Goal: Task Accomplishment & Management: Manage account settings

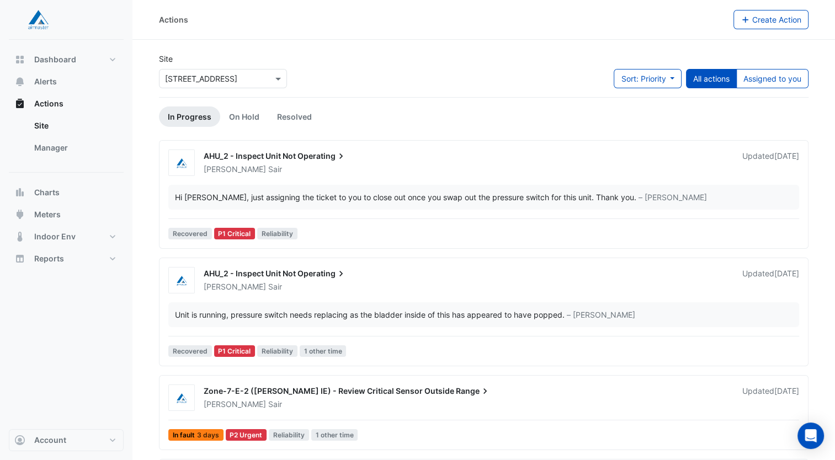
click at [346, 166] on div "[PERSON_NAME]" at bounding box center [467, 169] width 528 height 11
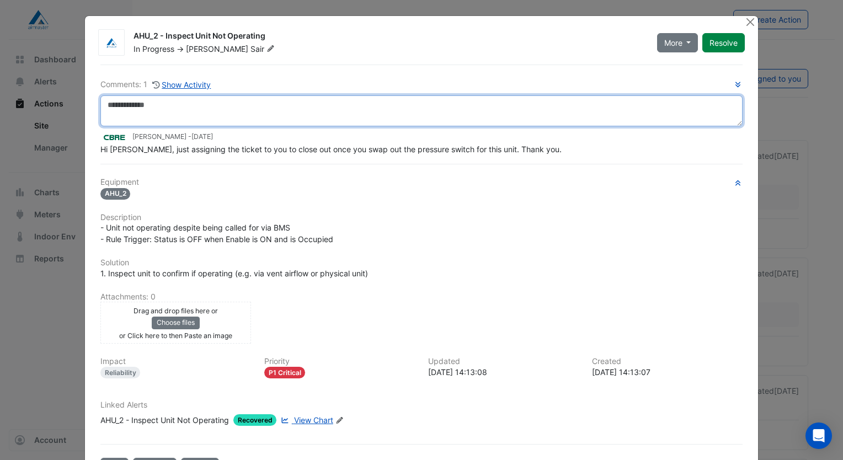
click at [485, 107] on textarea at bounding box center [421, 110] width 642 height 31
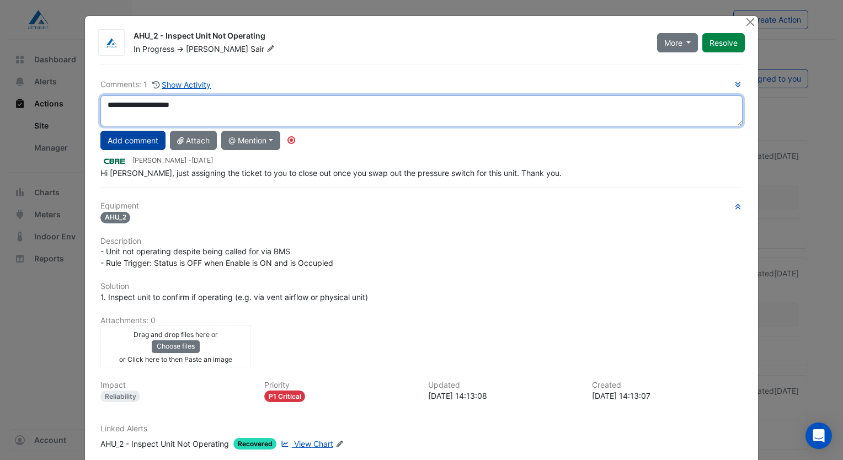
type textarea "**********"
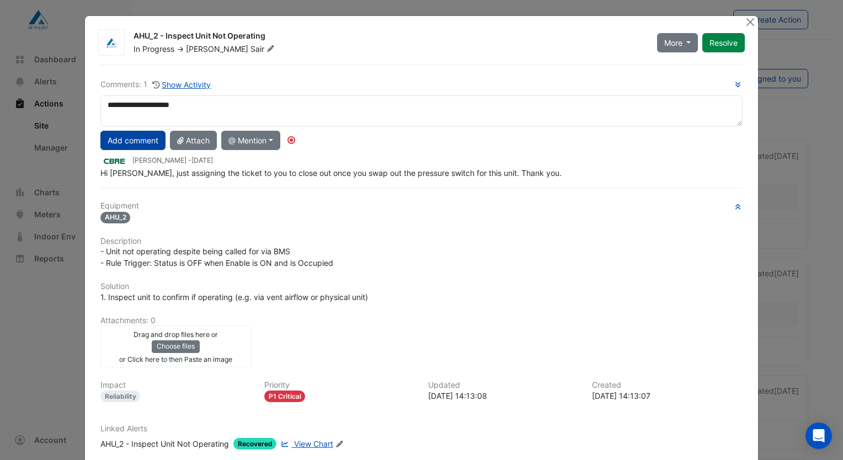
click at [121, 147] on button "Add comment" at bounding box center [132, 140] width 65 height 19
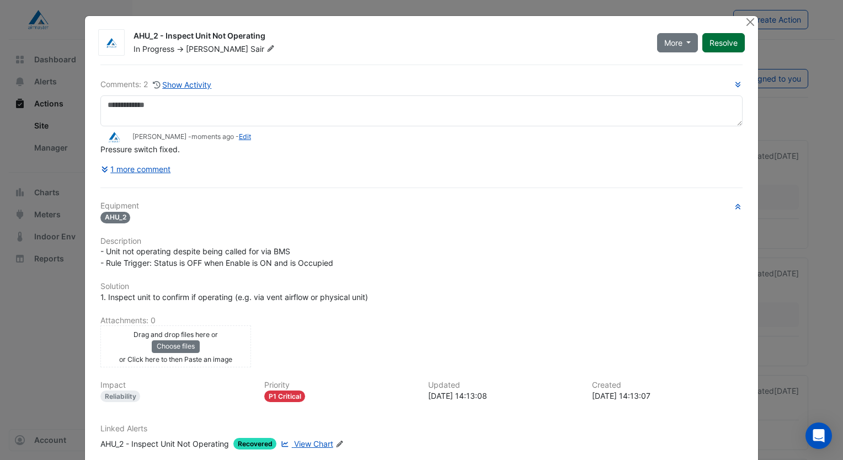
click at [728, 45] on button "Resolve" at bounding box center [724, 42] width 42 height 19
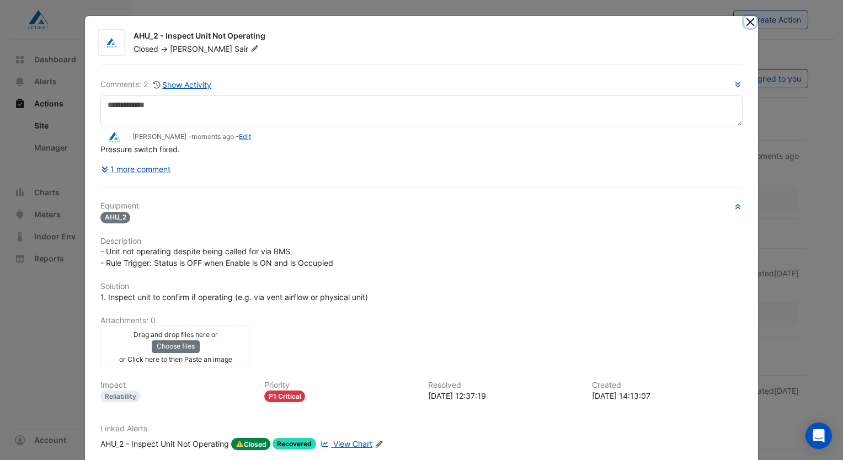
click at [745, 24] on button "Close" at bounding box center [751, 22] width 12 height 12
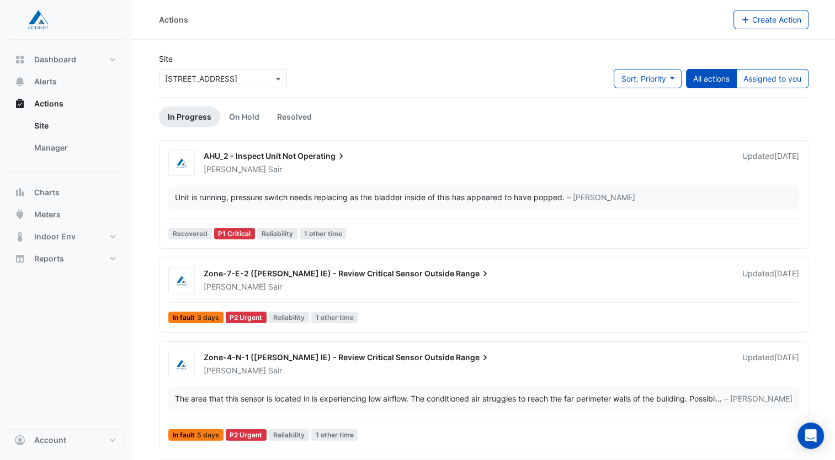
click at [383, 162] on div "AHU_2 - Inspect Unit Not Operating" at bounding box center [466, 157] width 525 height 13
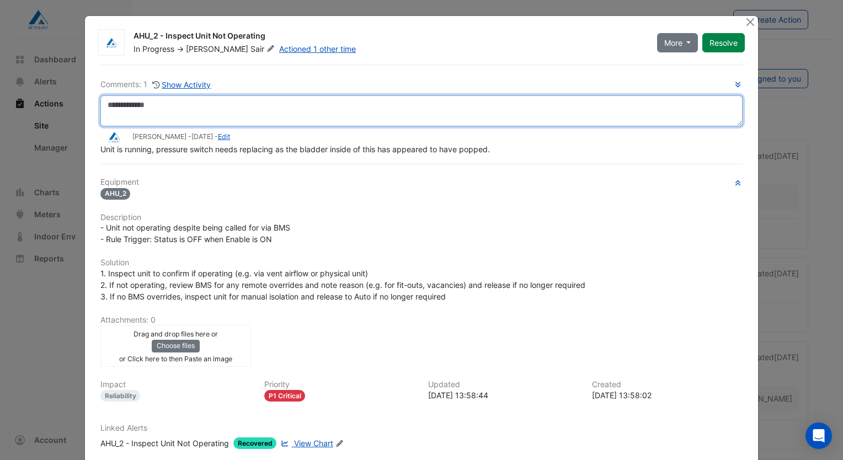
click at [242, 116] on textarea at bounding box center [421, 110] width 642 height 31
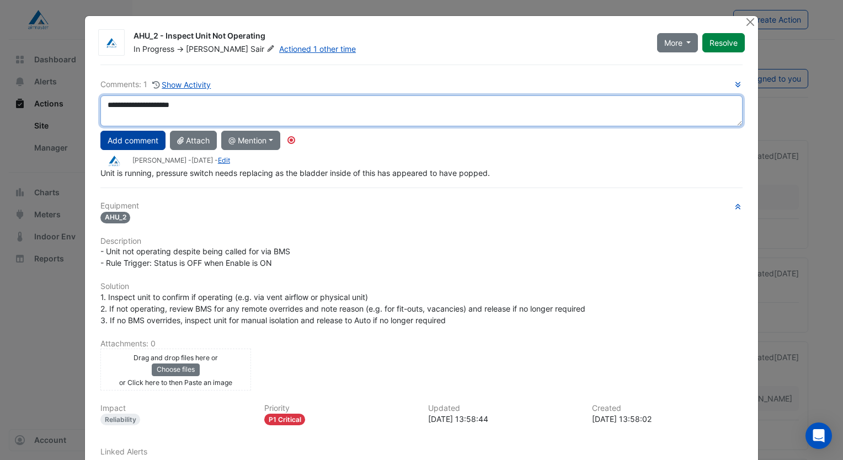
type textarea "**********"
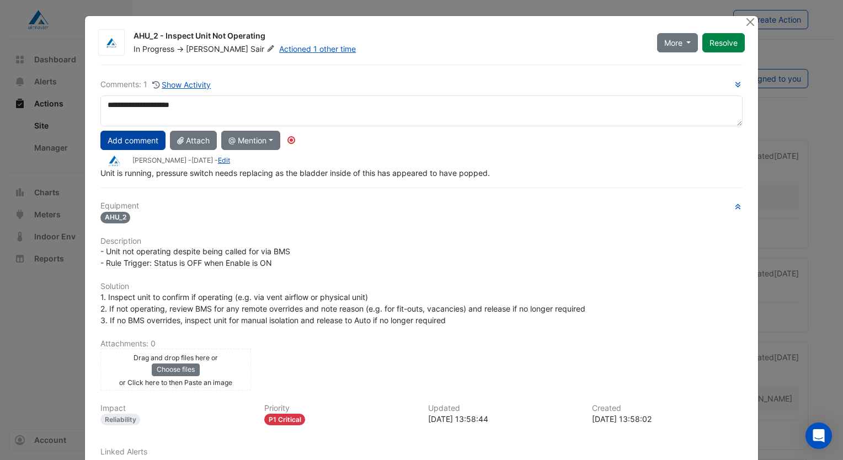
click at [145, 148] on button "Add comment" at bounding box center [132, 140] width 65 height 19
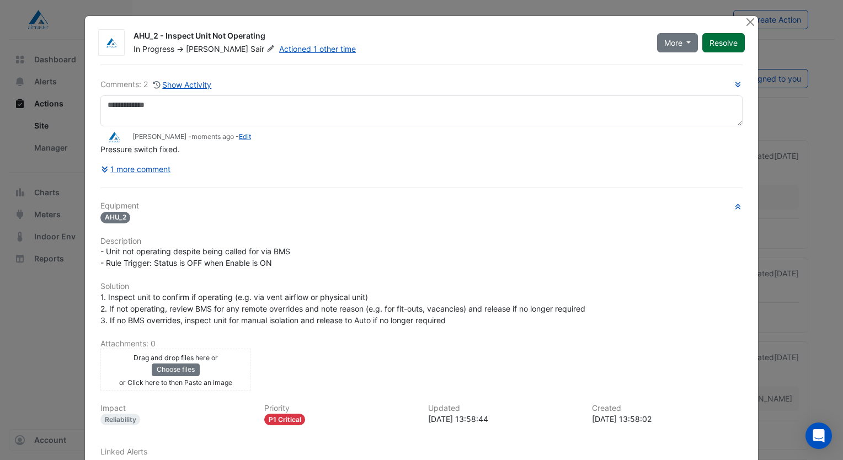
click at [720, 40] on button "Resolve" at bounding box center [724, 42] width 42 height 19
click at [745, 24] on button "Close" at bounding box center [751, 22] width 12 height 12
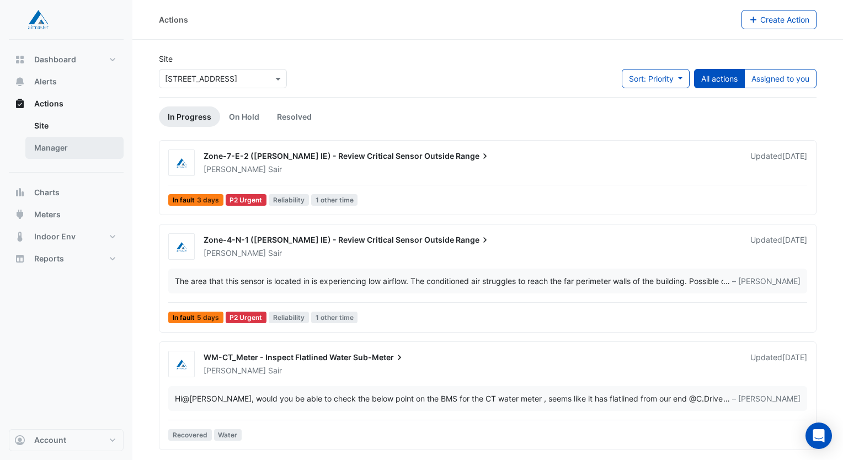
click at [46, 146] on link "Manager" at bounding box center [74, 148] width 98 height 22
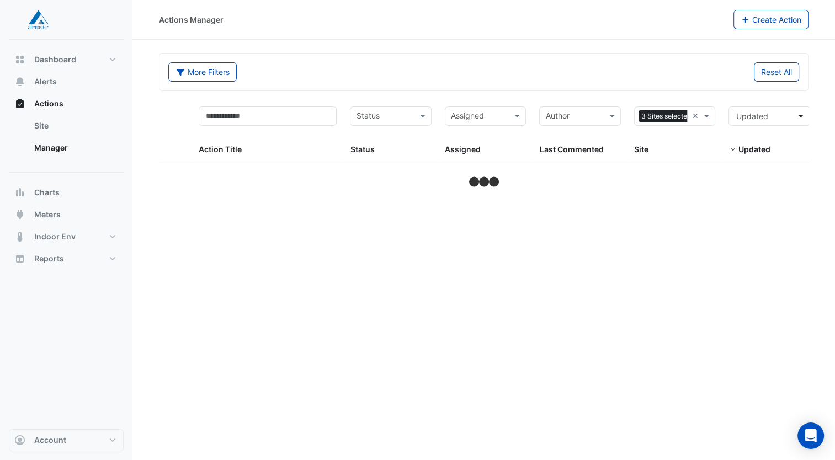
select select "***"
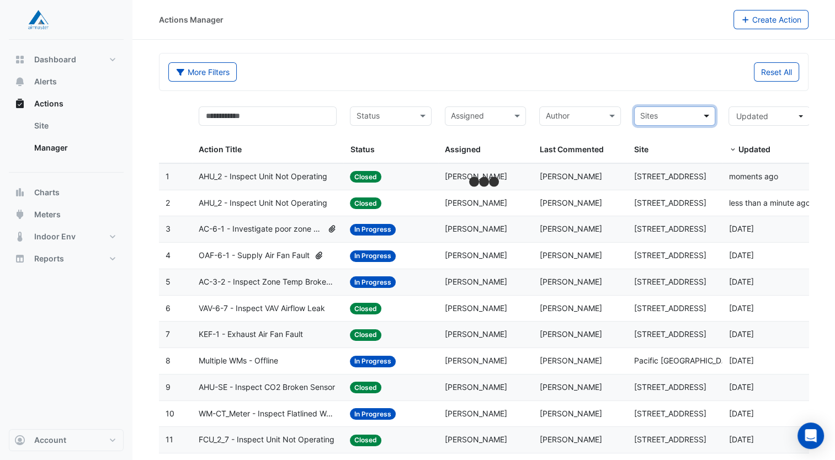
click at [702, 119] on span at bounding box center [708, 116] width 14 height 13
click at [669, 141] on span "[STREET_ADDRESS]" at bounding box center [680, 139] width 72 height 9
click at [402, 114] on input "text" at bounding box center [384, 117] width 57 height 13
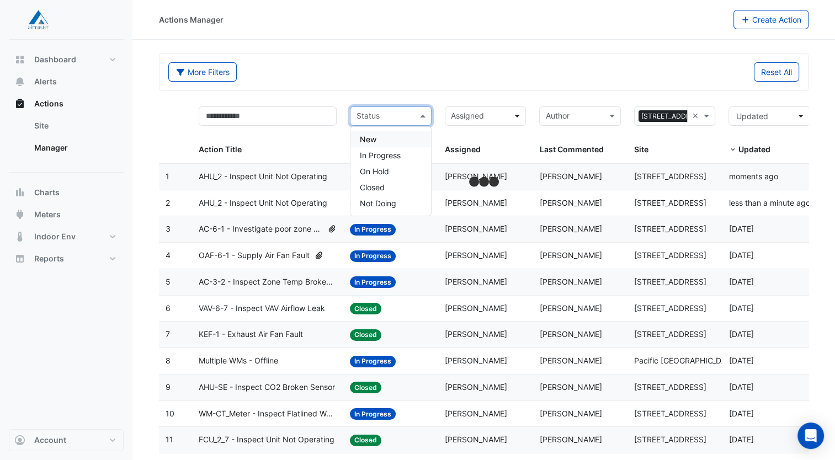
click at [515, 112] on span at bounding box center [519, 116] width 14 height 13
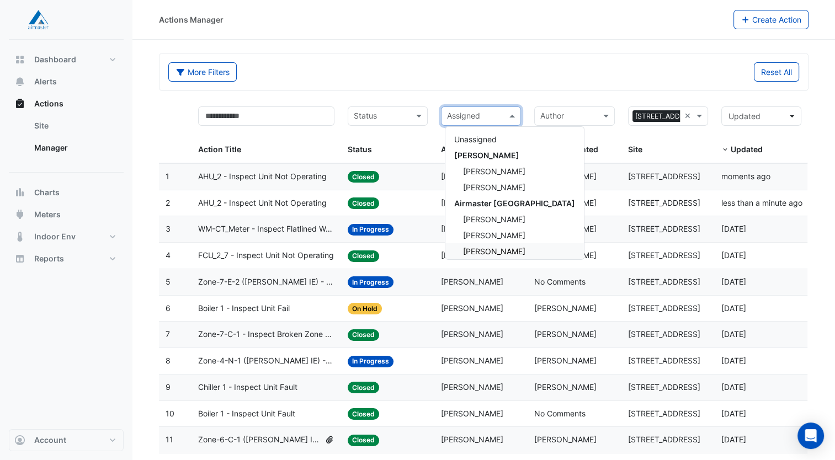
click at [490, 247] on span "[PERSON_NAME]" at bounding box center [494, 251] width 62 height 9
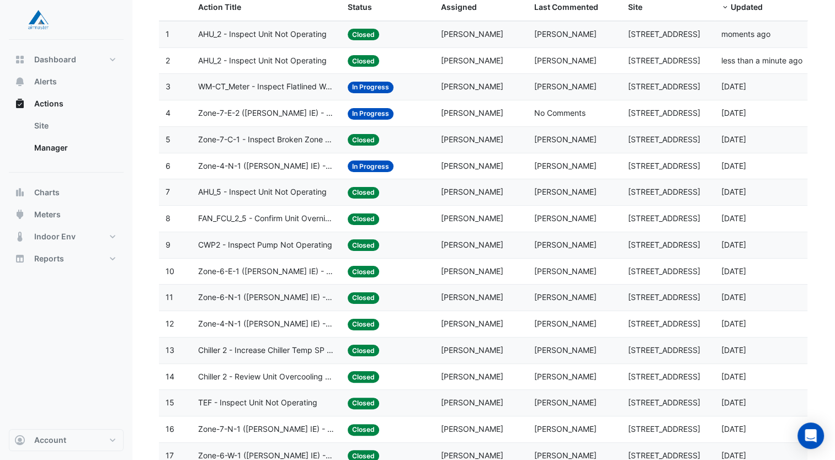
scroll to position [62, 0]
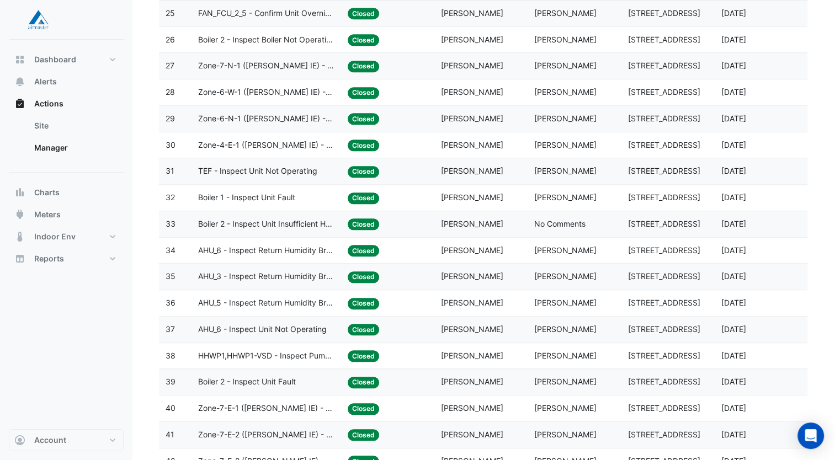
scroll to position [669, 0]
